Goal: Transaction & Acquisition: Subscribe to service/newsletter

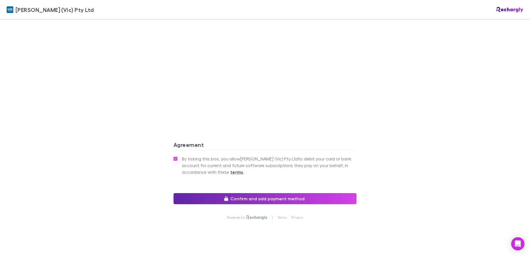
scroll to position [429, 0]
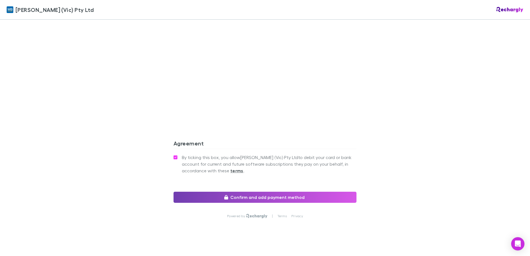
click at [254, 192] on button "Confirm and add payment method" at bounding box center [264, 197] width 183 height 11
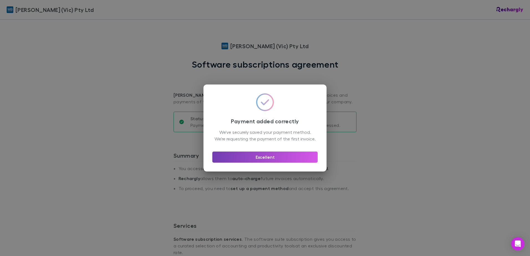
click at [267, 160] on button "Excellent" at bounding box center [264, 157] width 105 height 11
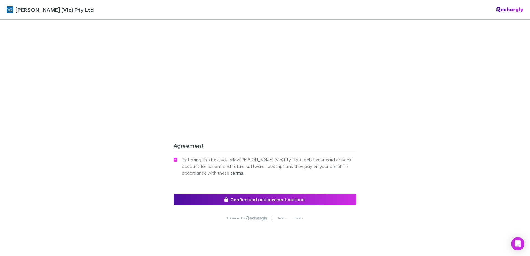
scroll to position [429, 0]
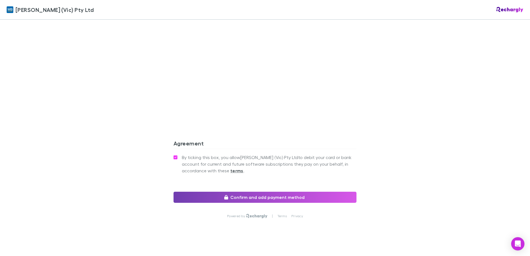
click at [220, 192] on button "Confirm and add payment method" at bounding box center [264, 197] width 183 height 11
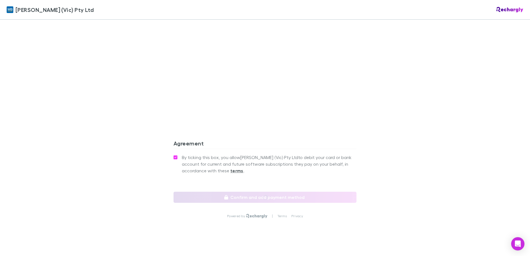
scroll to position [449, 0]
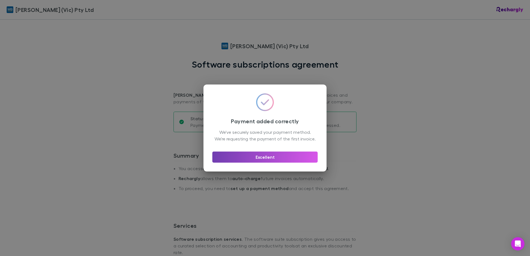
click at [282, 161] on button "Excellent" at bounding box center [264, 157] width 105 height 11
